Goal: Information Seeking & Learning: Find specific fact

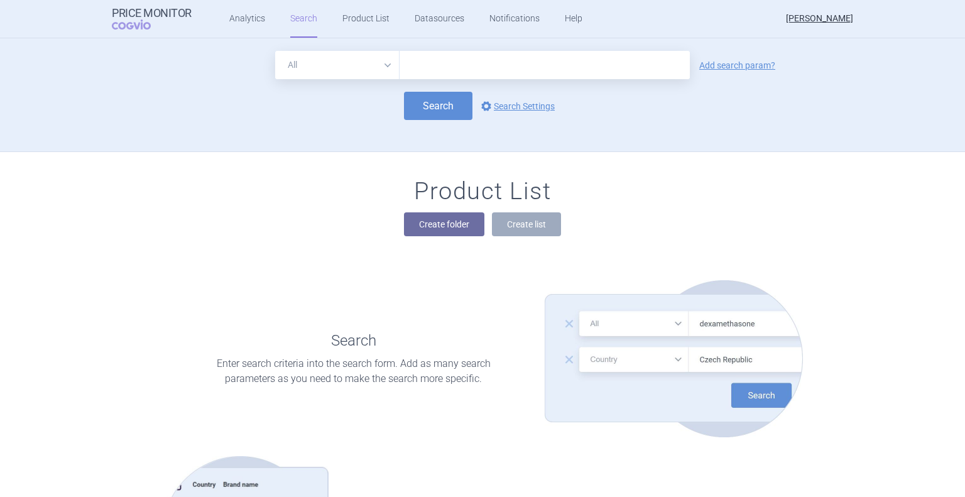
click at [874, 78] on div "All Brand Name ATC Company Active Substance Country Newer than Add search param…" at bounding box center [482, 95] width 965 height 114
click at [242, 16] on link "Analytics" at bounding box center [247, 19] width 36 height 38
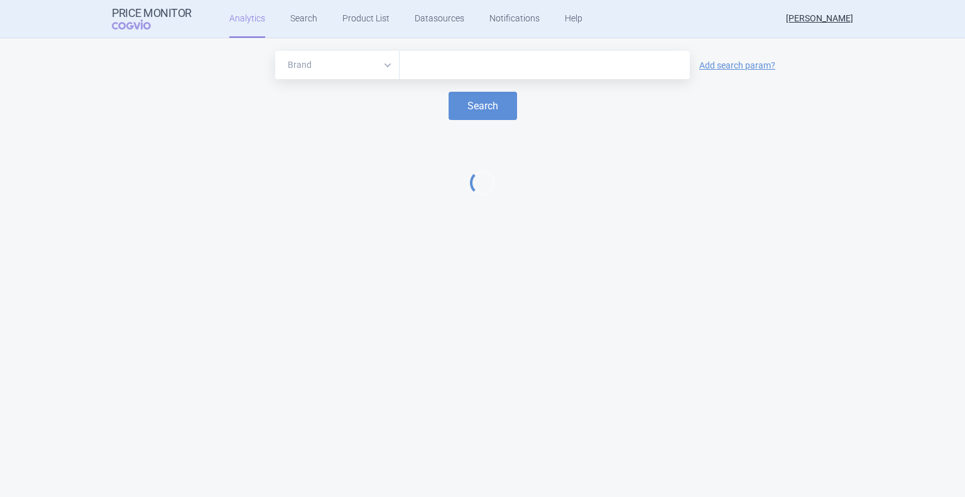
click at [476, 67] on input "text" at bounding box center [545, 65] width 278 height 16
type input "[MEDICAL_DATA]"
click at [449, 92] on button "Search" at bounding box center [483, 106] width 68 height 28
click at [472, 107] on button "Search" at bounding box center [483, 106] width 68 height 28
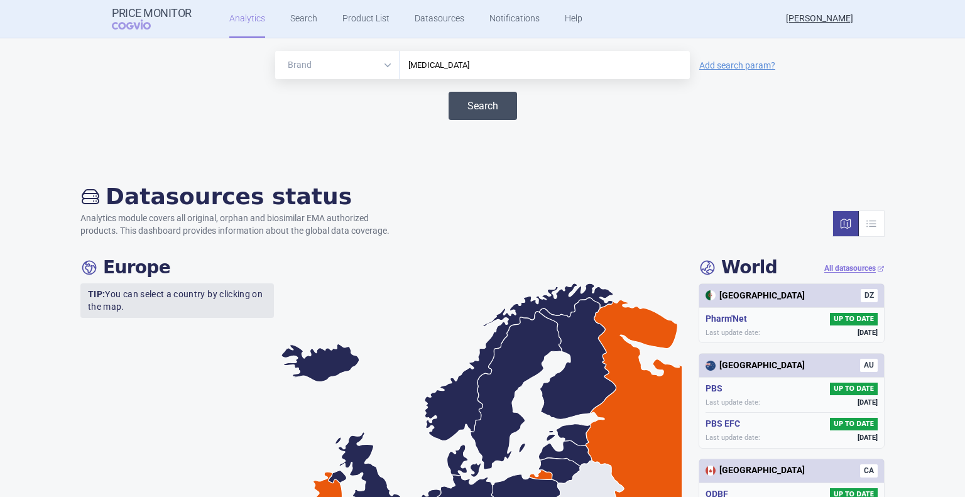
click at [475, 115] on button "Search" at bounding box center [483, 106] width 68 height 28
click at [472, 107] on button "Search" at bounding box center [483, 106] width 68 height 28
click at [477, 108] on button "Search" at bounding box center [483, 106] width 68 height 28
click at [434, 67] on input "[MEDICAL_DATA]" at bounding box center [545, 65] width 278 height 16
click at [477, 112] on button "Search" at bounding box center [483, 106] width 68 height 28
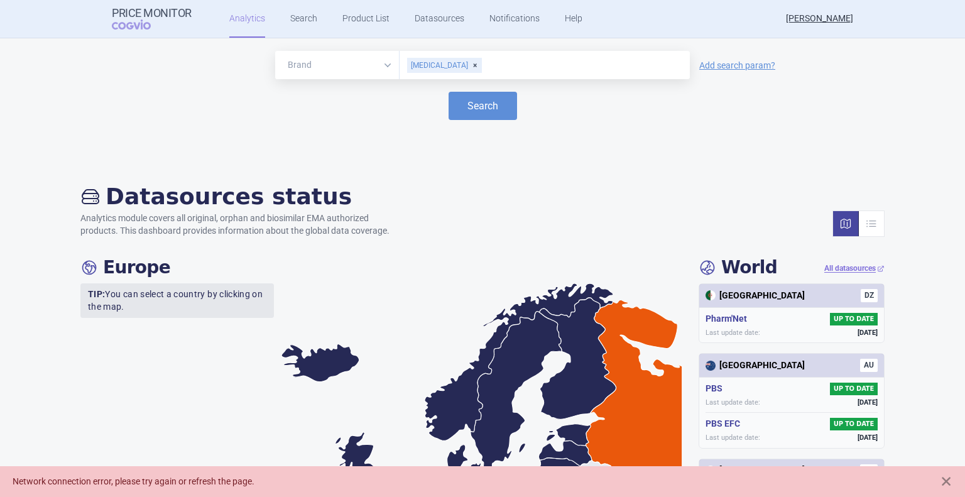
click at [570, 232] on div "Datasources status Analytics module covers all original, orphan and biosimilar …" at bounding box center [482, 210] width 804 height 54
